Goal: Find specific page/section: Find specific page/section

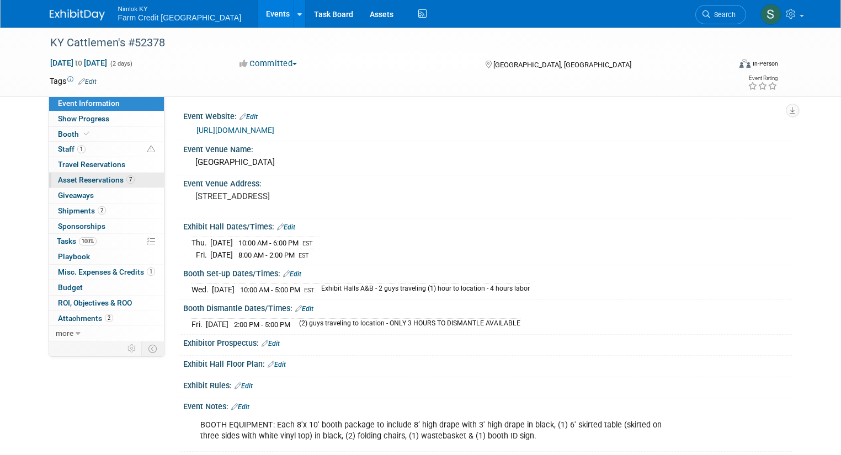
click at [108, 179] on span "Asset Reservations 7" at bounding box center [96, 180] width 77 height 9
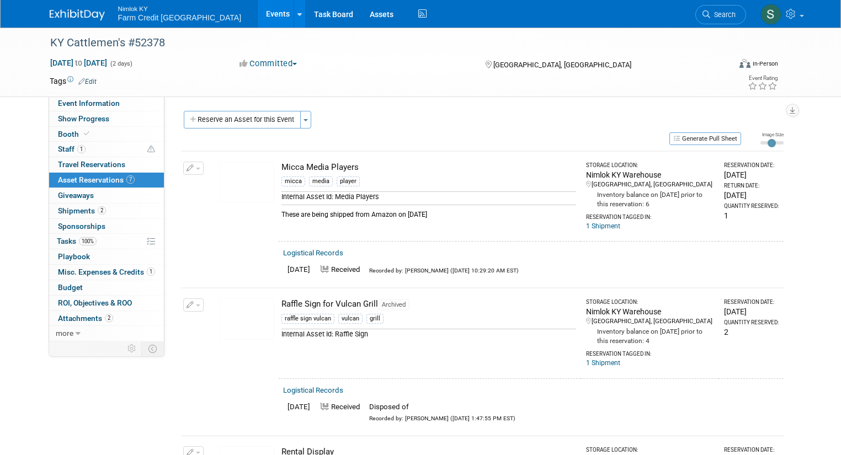
click at [258, 9] on link "Events" at bounding box center [278, 14] width 40 height 28
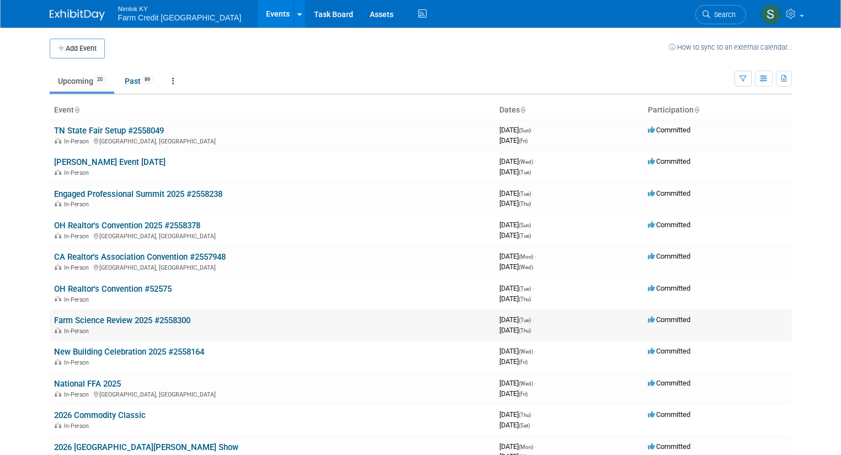
click at [99, 317] on link "Farm Science Review 2025 #2558300" at bounding box center [122, 321] width 136 height 10
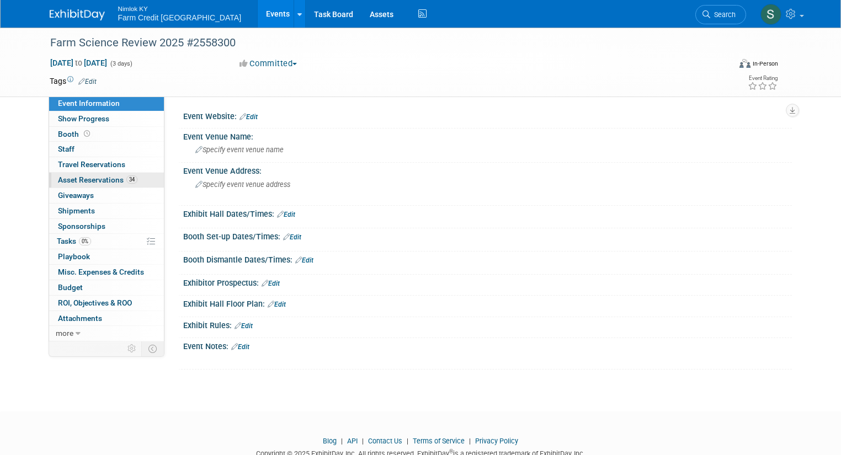
click at [80, 181] on span "Asset Reservations 34" at bounding box center [97, 180] width 79 height 9
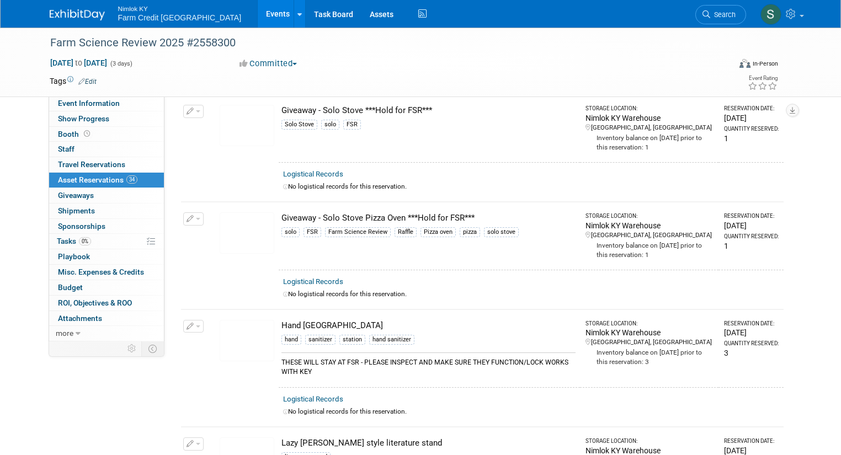
scroll to position [2959, 0]
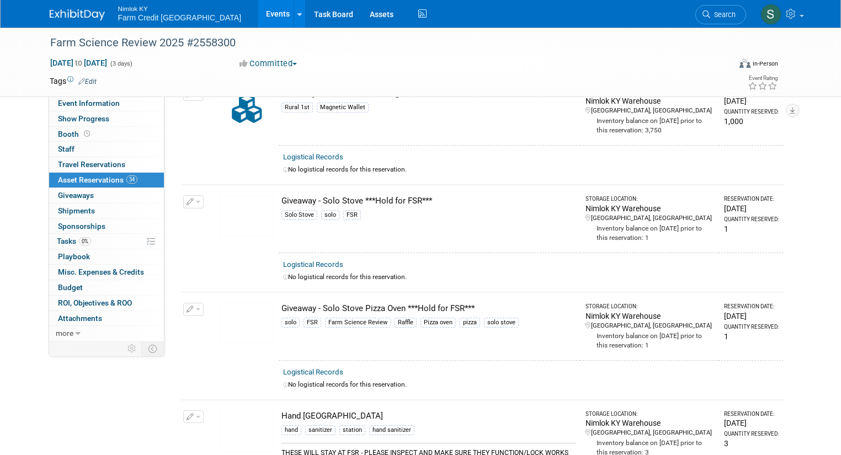
click at [236, 201] on img at bounding box center [247, 215] width 55 height 41
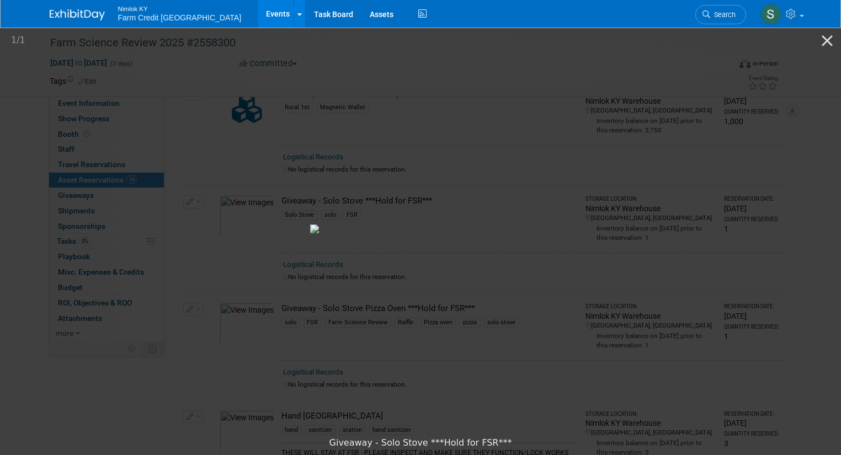
click at [460, 225] on img at bounding box center [420, 229] width 221 height 9
click at [541, 63] on picture at bounding box center [420, 229] width 841 height 406
